Goal: Book appointment/travel/reservation

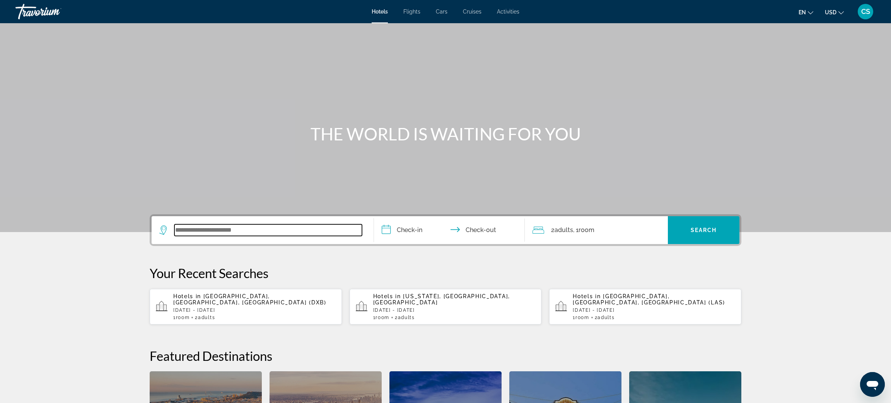
click at [234, 235] on input "Search widget" at bounding box center [268, 230] width 188 height 12
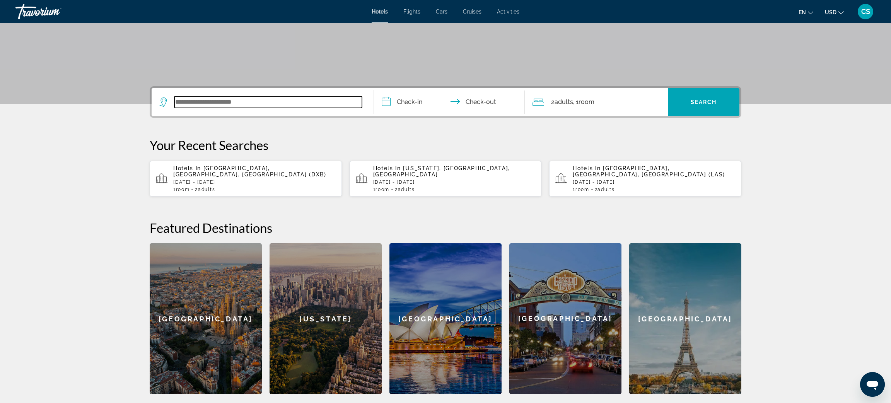
scroll to position [189, 0]
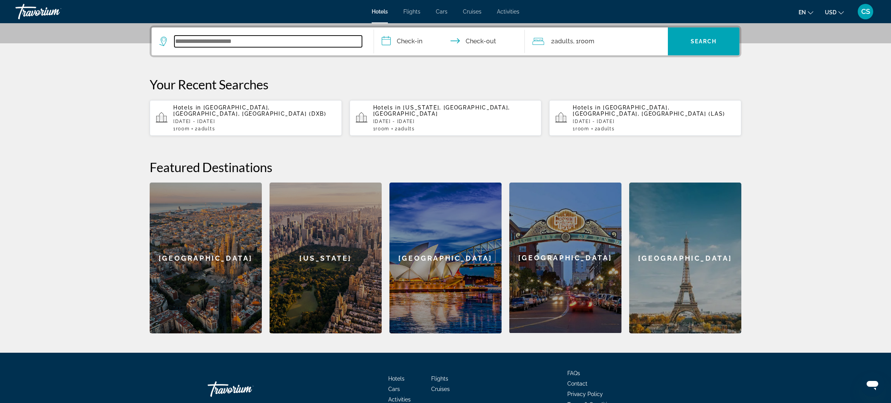
click at [190, 40] on input "Search widget" at bounding box center [268, 42] width 188 height 12
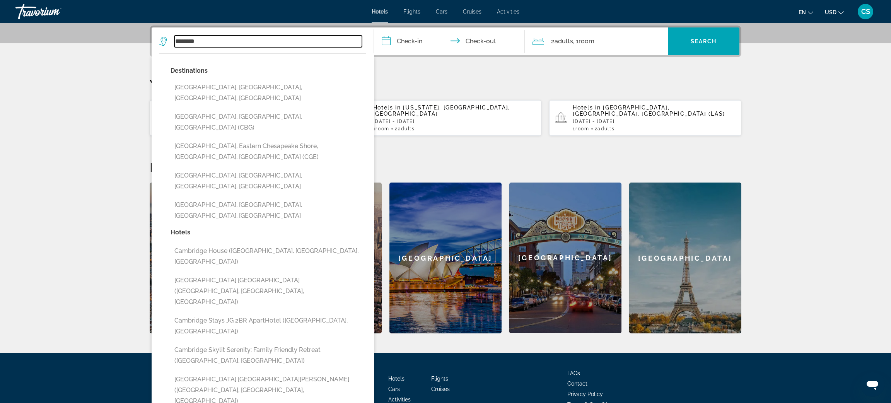
type input "*********"
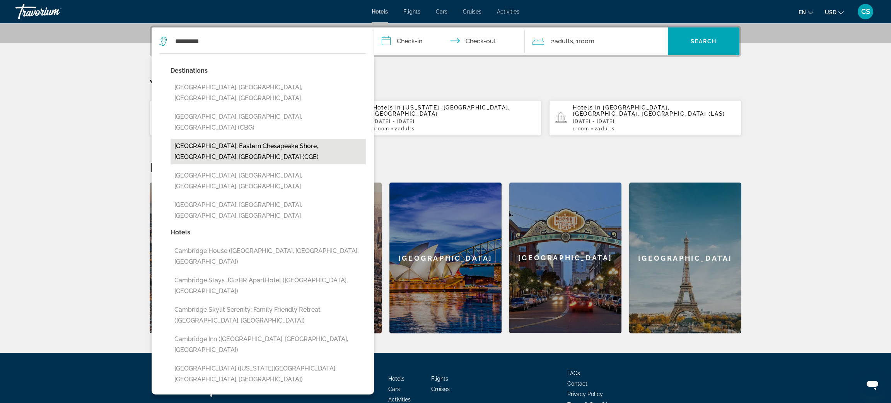
click at [214, 139] on button "[GEOGRAPHIC_DATA], Eastern Chesapeake Shore, [GEOGRAPHIC_DATA], [GEOGRAPHIC_DAT…" at bounding box center [269, 152] width 196 height 26
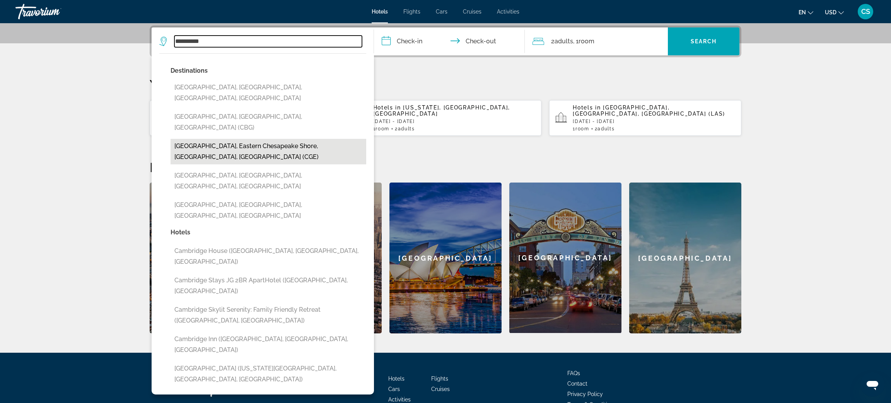
type input "**********"
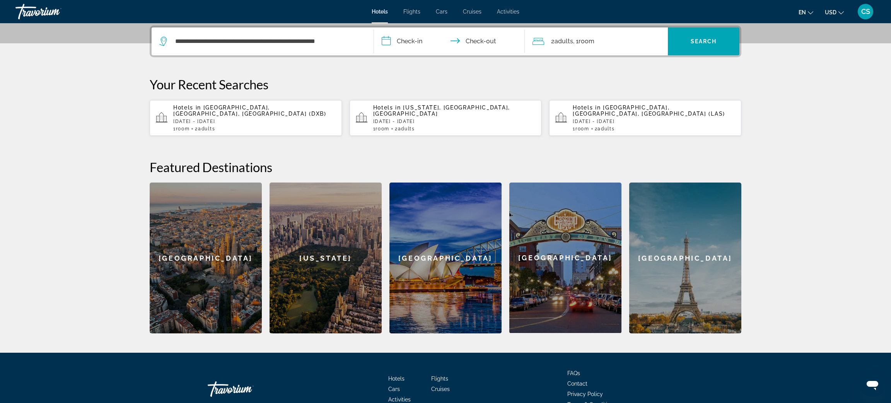
click at [400, 44] on input "**********" at bounding box center [451, 42] width 154 height 30
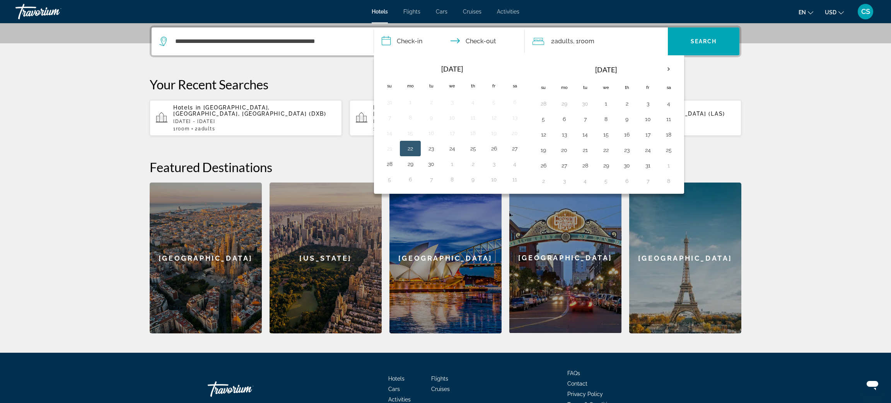
click at [396, 41] on input "**********" at bounding box center [451, 42] width 154 height 30
click at [389, 41] on input "**********" at bounding box center [451, 42] width 154 height 30
click at [673, 70] on th "Next month" at bounding box center [668, 69] width 21 height 17
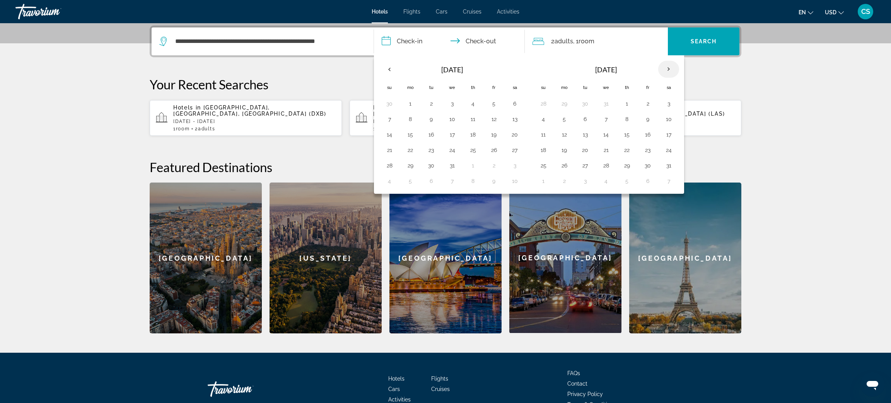
click at [673, 70] on th "Next month" at bounding box center [668, 69] width 21 height 17
click at [630, 125] on td "9" at bounding box center [626, 118] width 21 height 15
click at [565, 138] on button "13" at bounding box center [564, 134] width 12 height 11
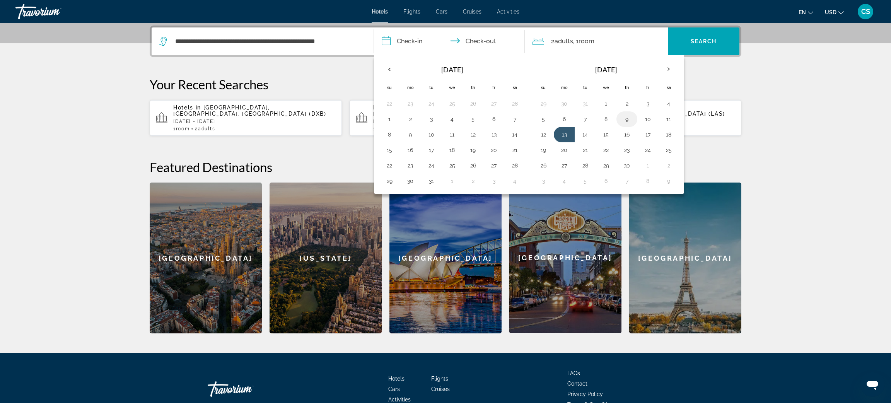
click at [631, 119] on button "9" at bounding box center [627, 119] width 12 height 11
type input "**********"
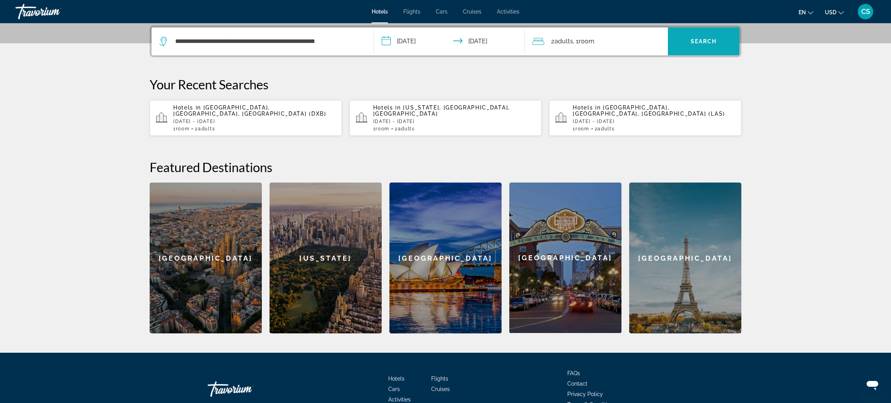
click at [710, 44] on span "Search widget" at bounding box center [704, 41] width 72 height 19
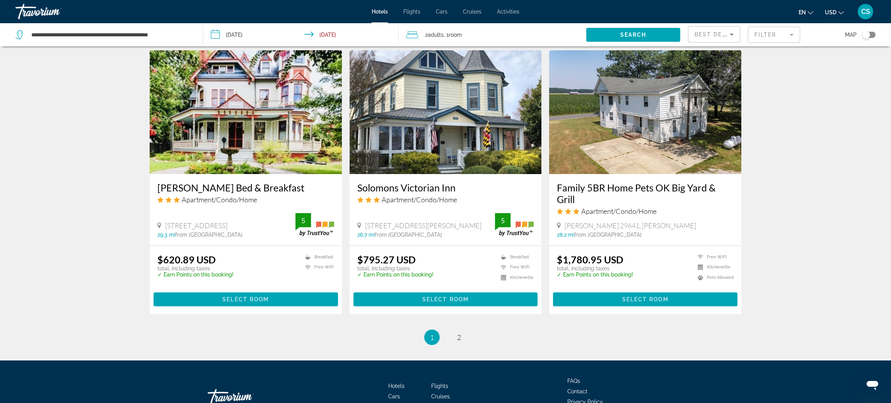
scroll to position [899, 0]
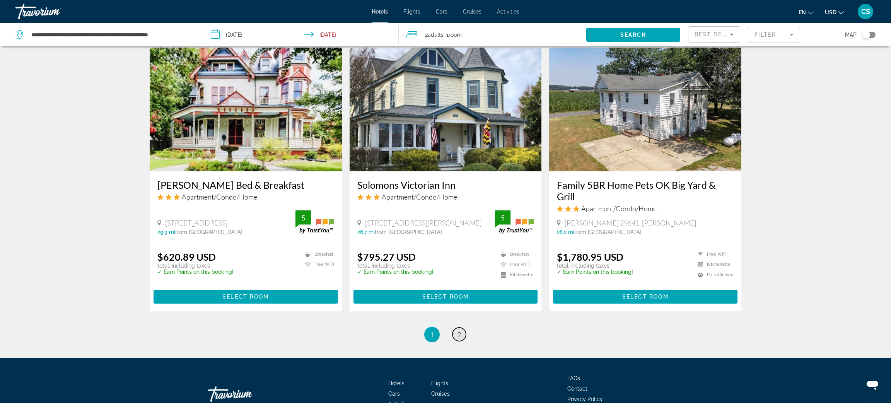
click at [462, 328] on link "page 2" at bounding box center [459, 335] width 14 height 14
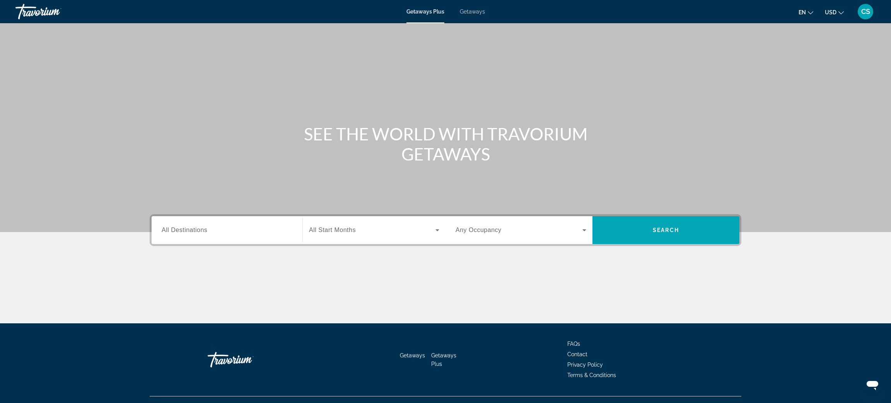
click at [178, 233] on span "All Destinations" at bounding box center [185, 230] width 46 height 7
click at [178, 233] on input "Destination All Destinations" at bounding box center [227, 230] width 131 height 9
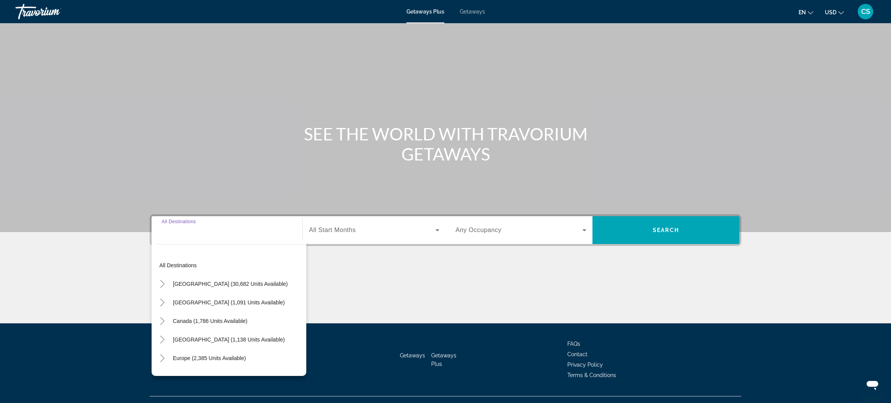
scroll to position [15, 0]
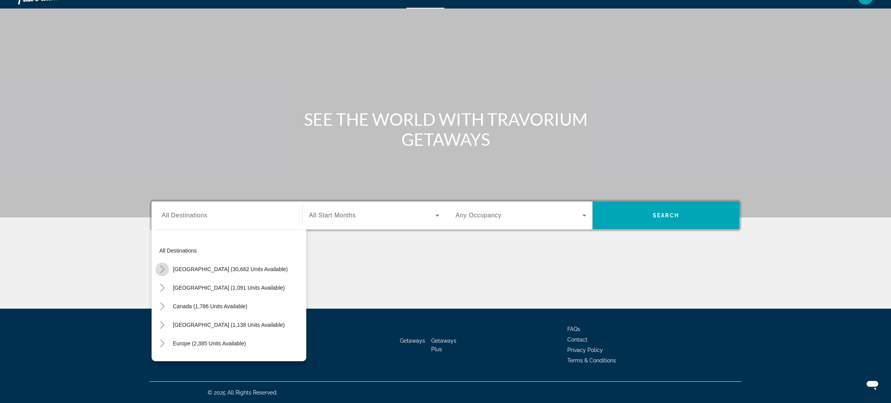
click at [161, 273] on icon "Toggle United States (30,682 units available)" at bounding box center [163, 269] width 8 height 8
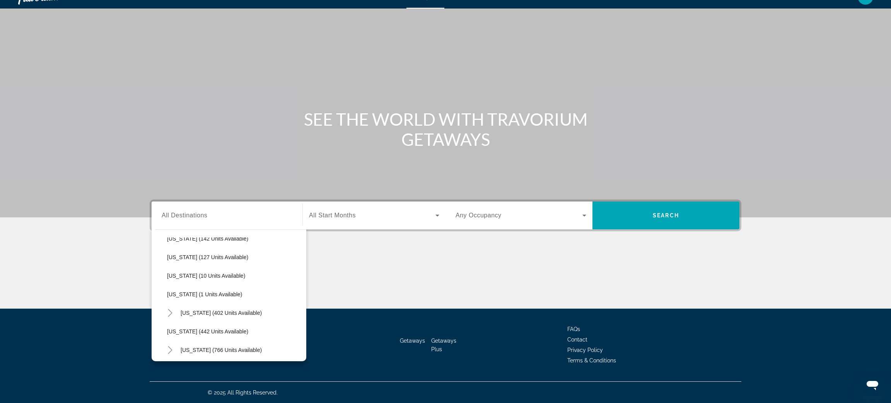
scroll to position [242, 0]
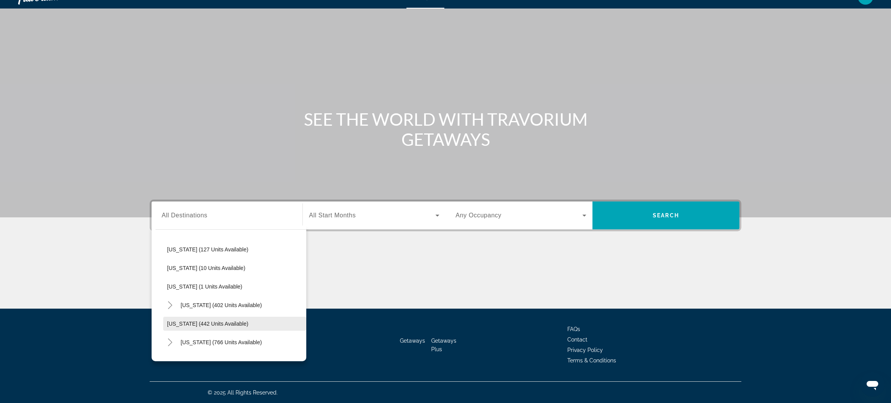
click at [230, 321] on span "Maryland (442 units available)" at bounding box center [207, 324] width 81 height 6
type input "**********"
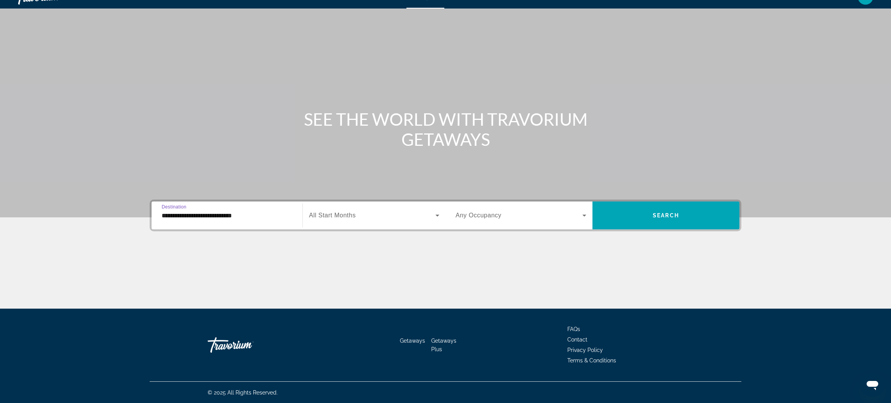
click at [376, 215] on span "Search widget" at bounding box center [372, 215] width 126 height 9
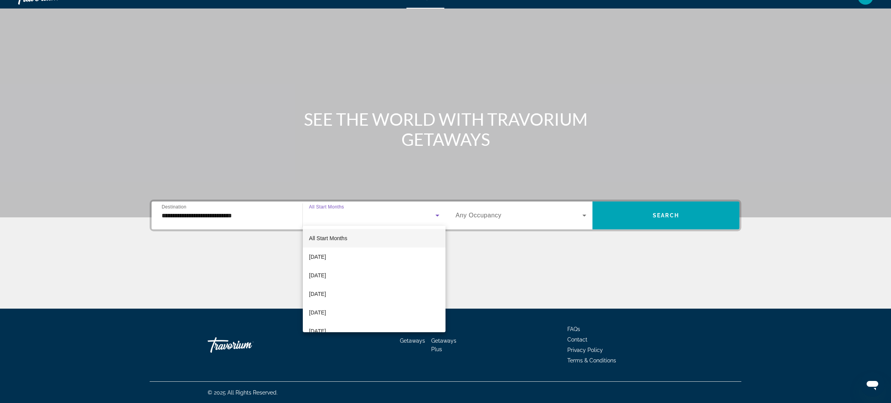
click at [499, 10] on div at bounding box center [445, 201] width 891 height 403
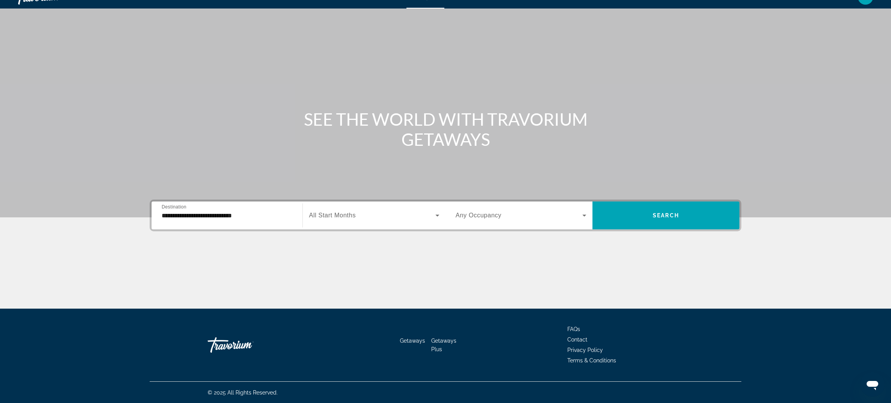
scroll to position [4, 0]
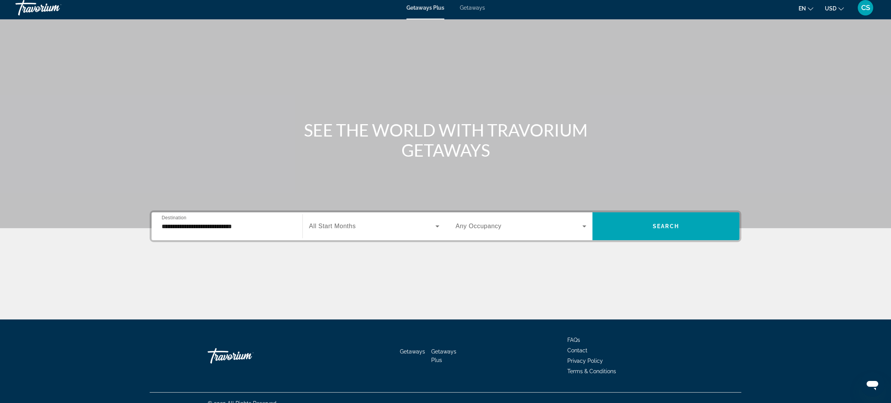
click at [468, 7] on span "Getaways" at bounding box center [472, 8] width 25 height 6
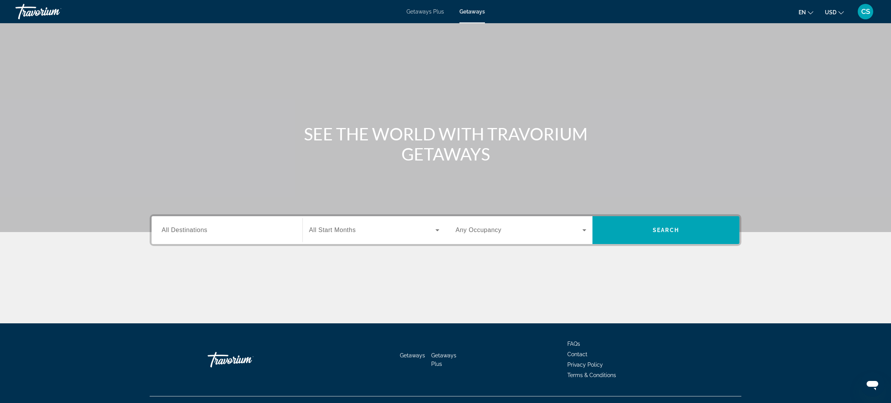
click at [185, 233] on span "All Destinations" at bounding box center [185, 230] width 46 height 7
click at [185, 233] on input "Destination All Destinations" at bounding box center [227, 230] width 131 height 9
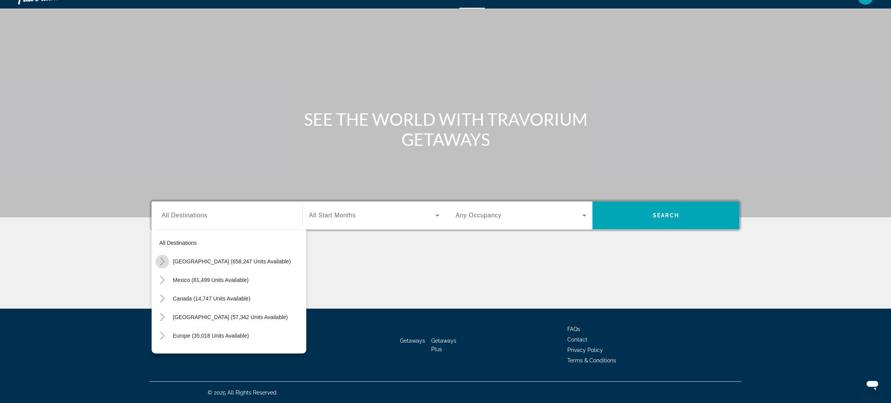
click at [162, 262] on icon "Toggle United States (658,247 units available)" at bounding box center [163, 262] width 8 height 8
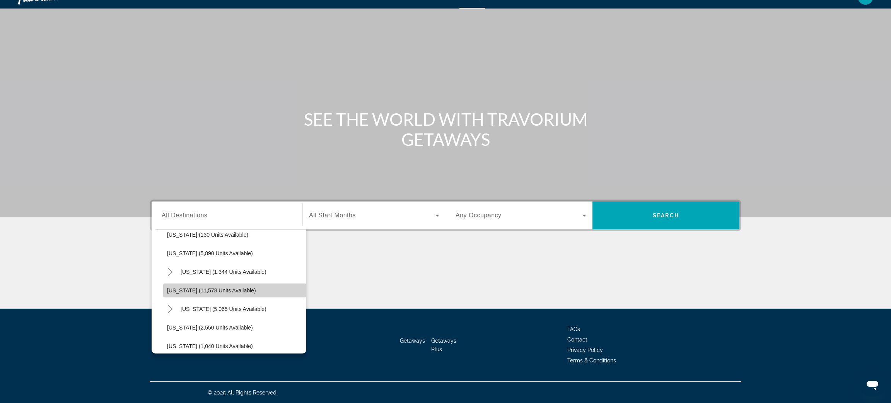
click at [198, 292] on span "Maryland (11,578 units available)" at bounding box center [211, 290] width 89 height 6
type input "**********"
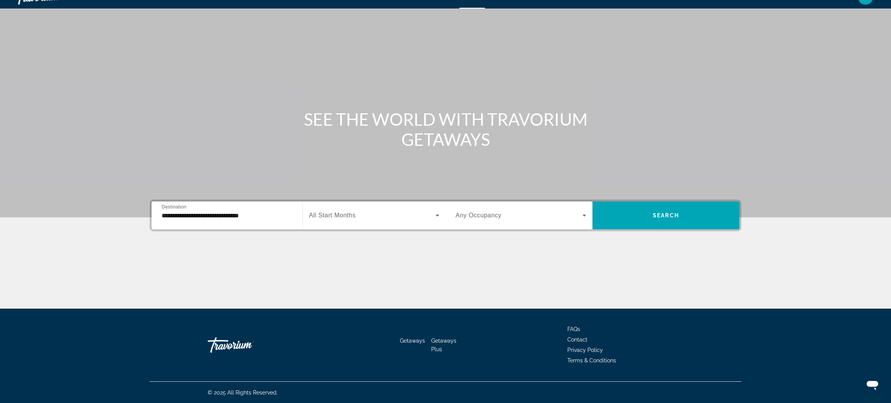
click at [345, 218] on span "All Start Months" at bounding box center [332, 215] width 47 height 7
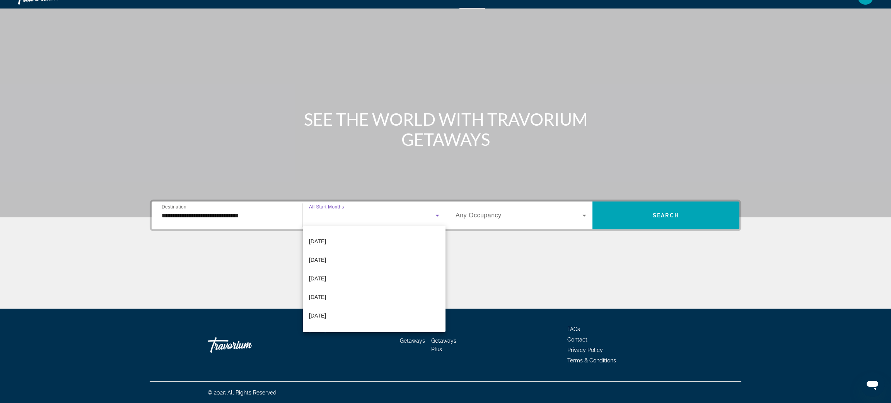
scroll to position [92, 0]
click at [361, 293] on mat-option "April 2026" at bounding box center [374, 294] width 143 height 19
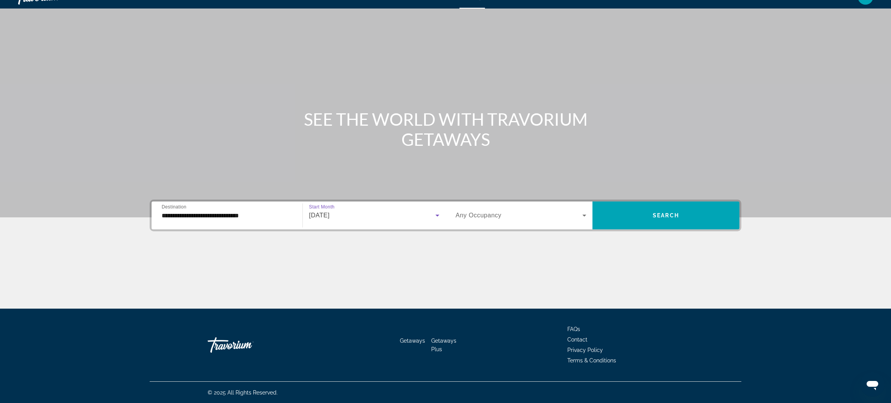
click at [582, 222] on div "Search widget" at bounding box center [521, 216] width 131 height 22
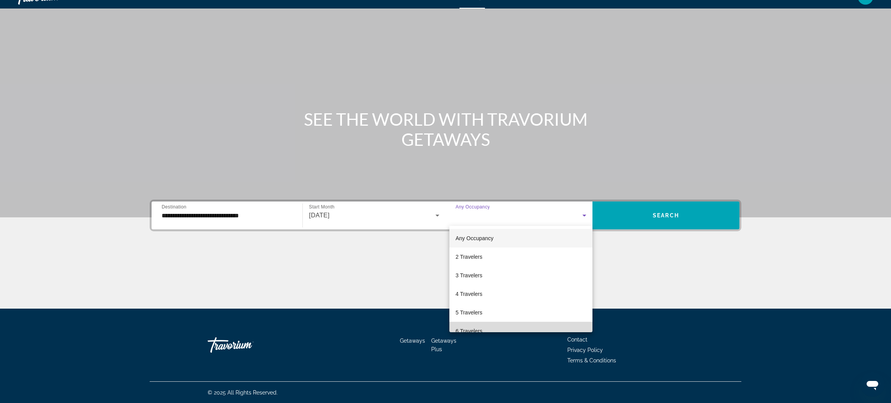
click at [497, 326] on mat-option "6 Travelers" at bounding box center [520, 331] width 143 height 19
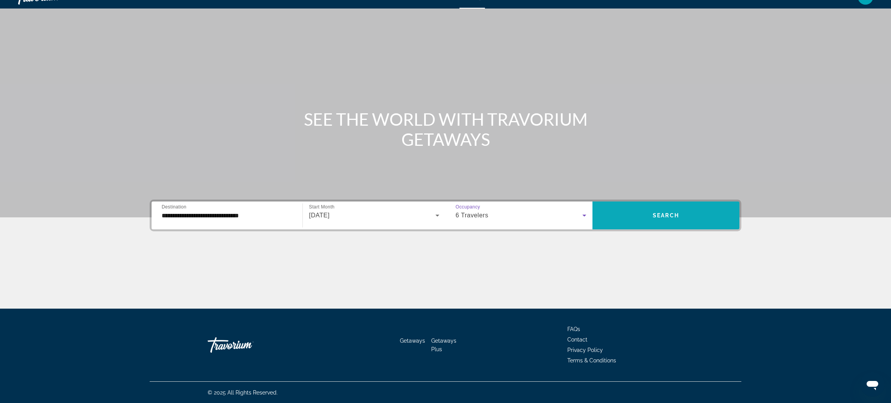
click at [666, 213] on span "Search" at bounding box center [666, 215] width 26 height 6
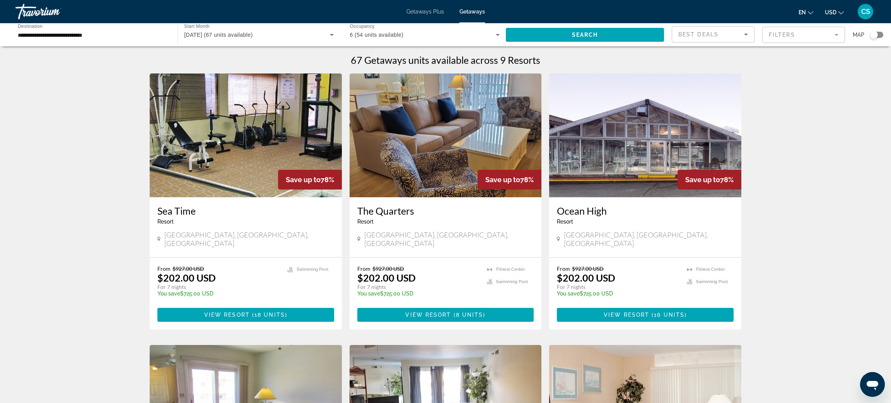
click at [416, 147] on img "Main content" at bounding box center [446, 135] width 192 height 124
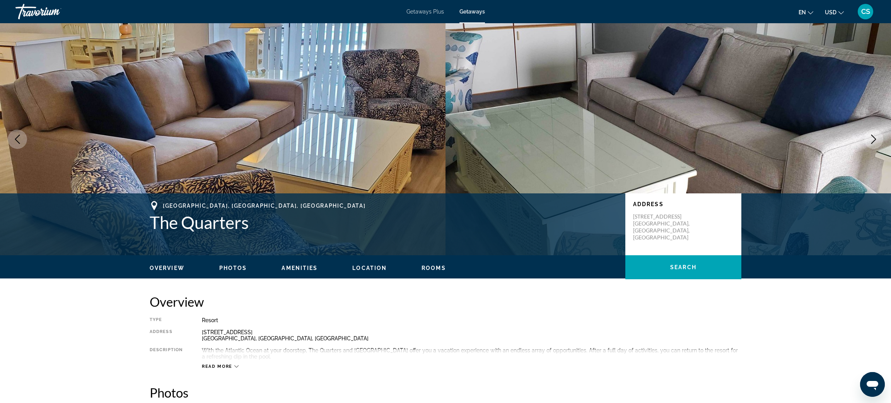
click at [872, 140] on icon "Next image" at bounding box center [873, 139] width 9 height 9
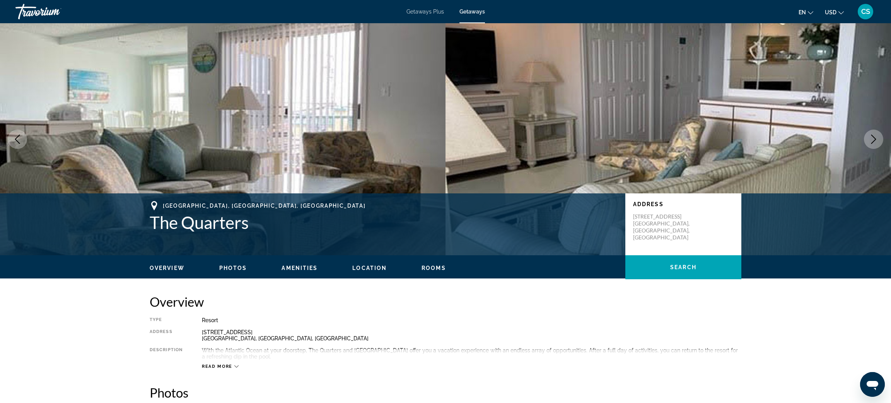
click at [872, 140] on icon "Next image" at bounding box center [873, 139] width 9 height 9
